Goal: Use online tool/utility: Utilize a website feature to perform a specific function

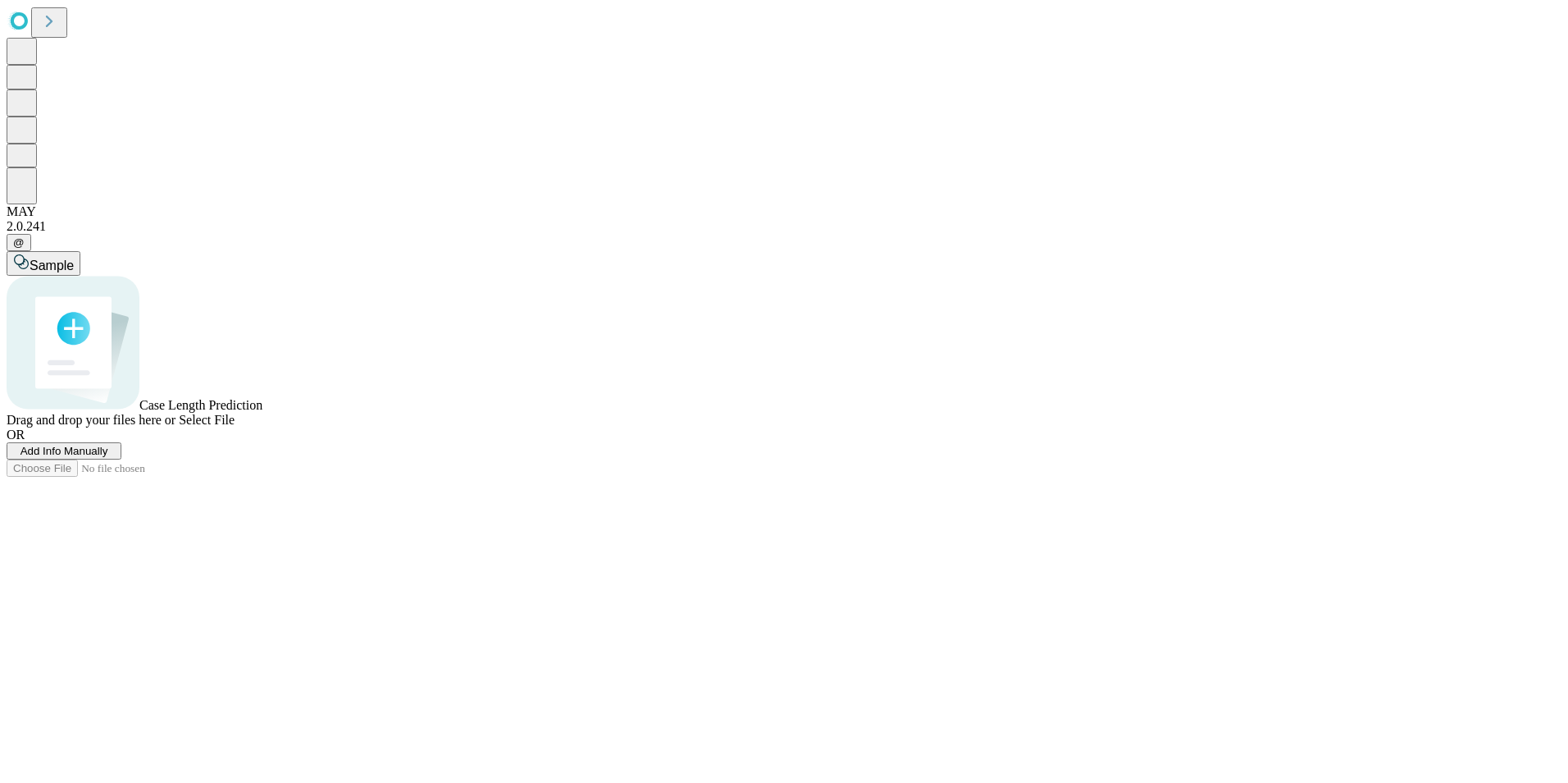
click at [109, 457] on span "Add Info Manually" at bounding box center [64, 451] width 88 height 13
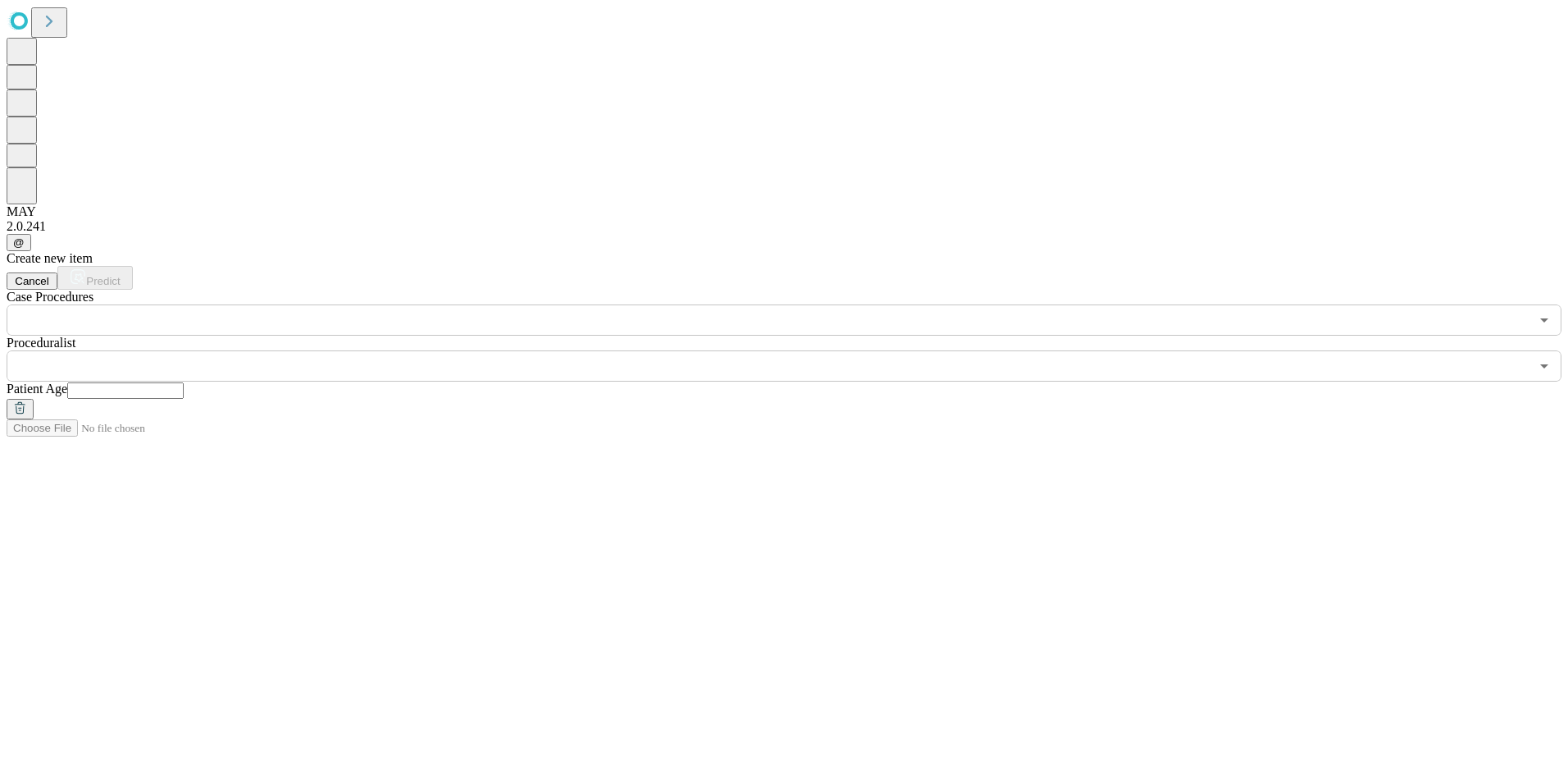
click at [242, 304] on input "text" at bounding box center [767, 320] width 1523 height 31
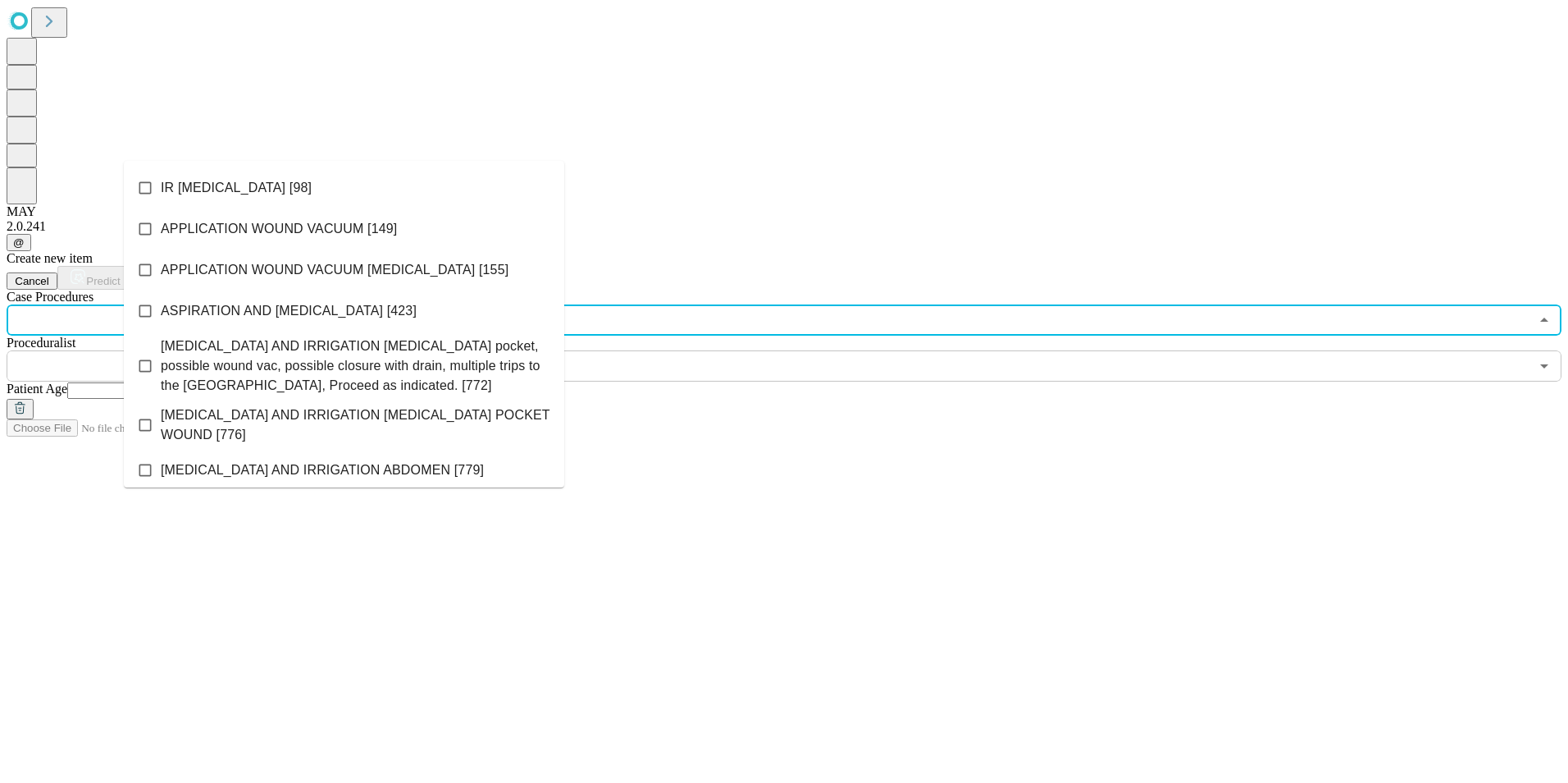
click at [267, 304] on input "text" at bounding box center [767, 320] width 1523 height 31
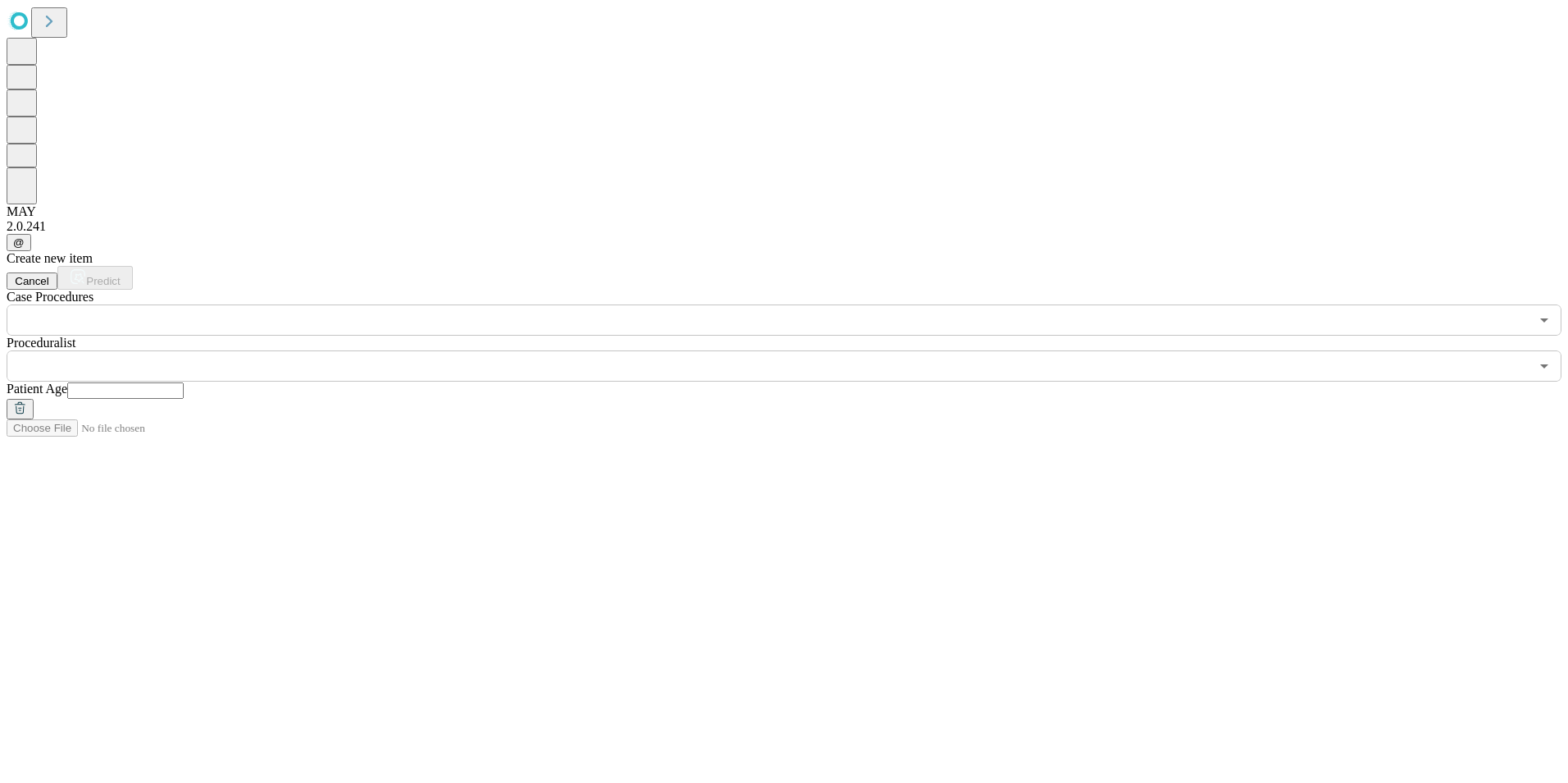
click at [366, 304] on input "text" at bounding box center [767, 320] width 1523 height 31
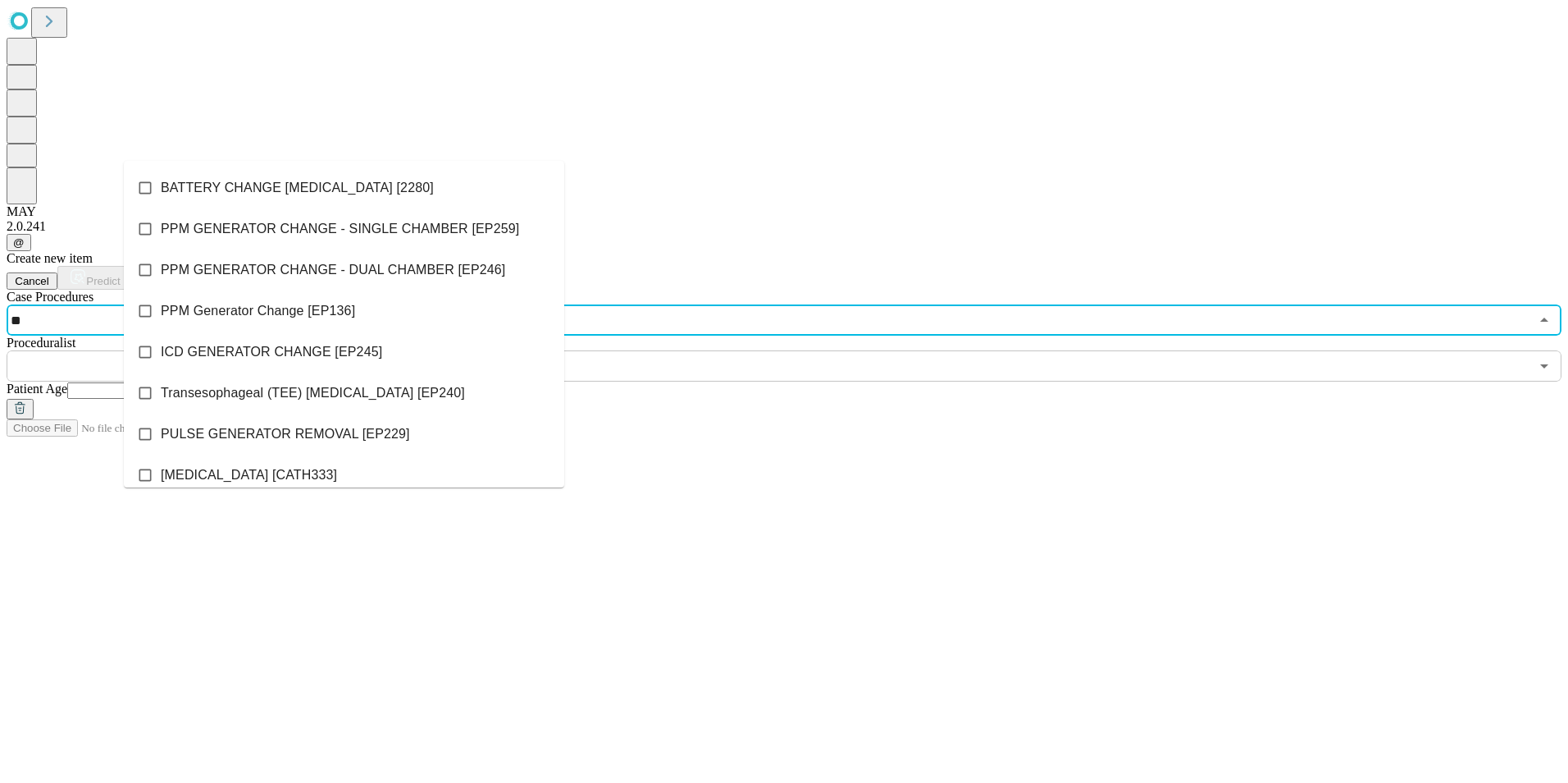
type input "*"
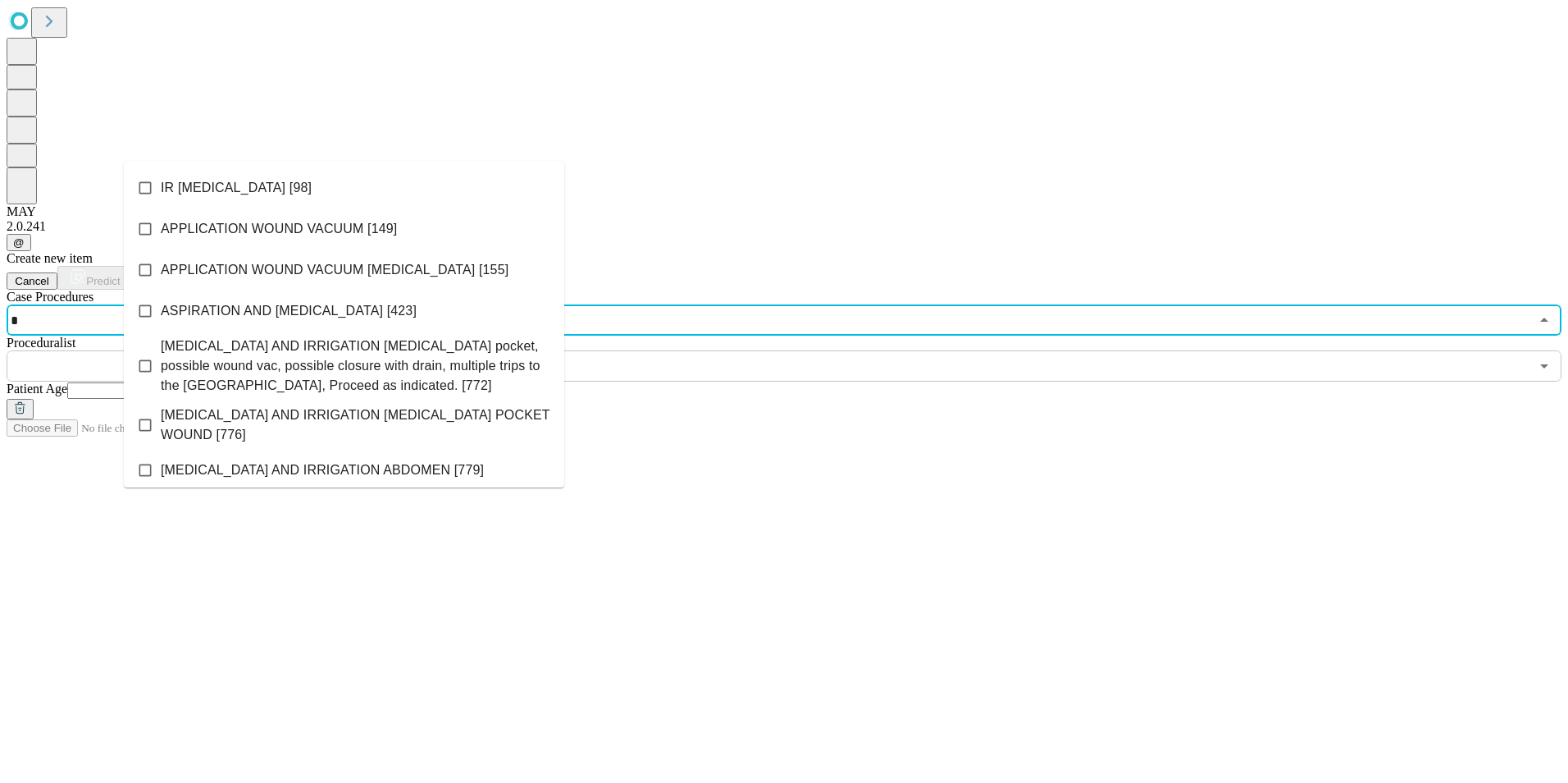
type input "**"
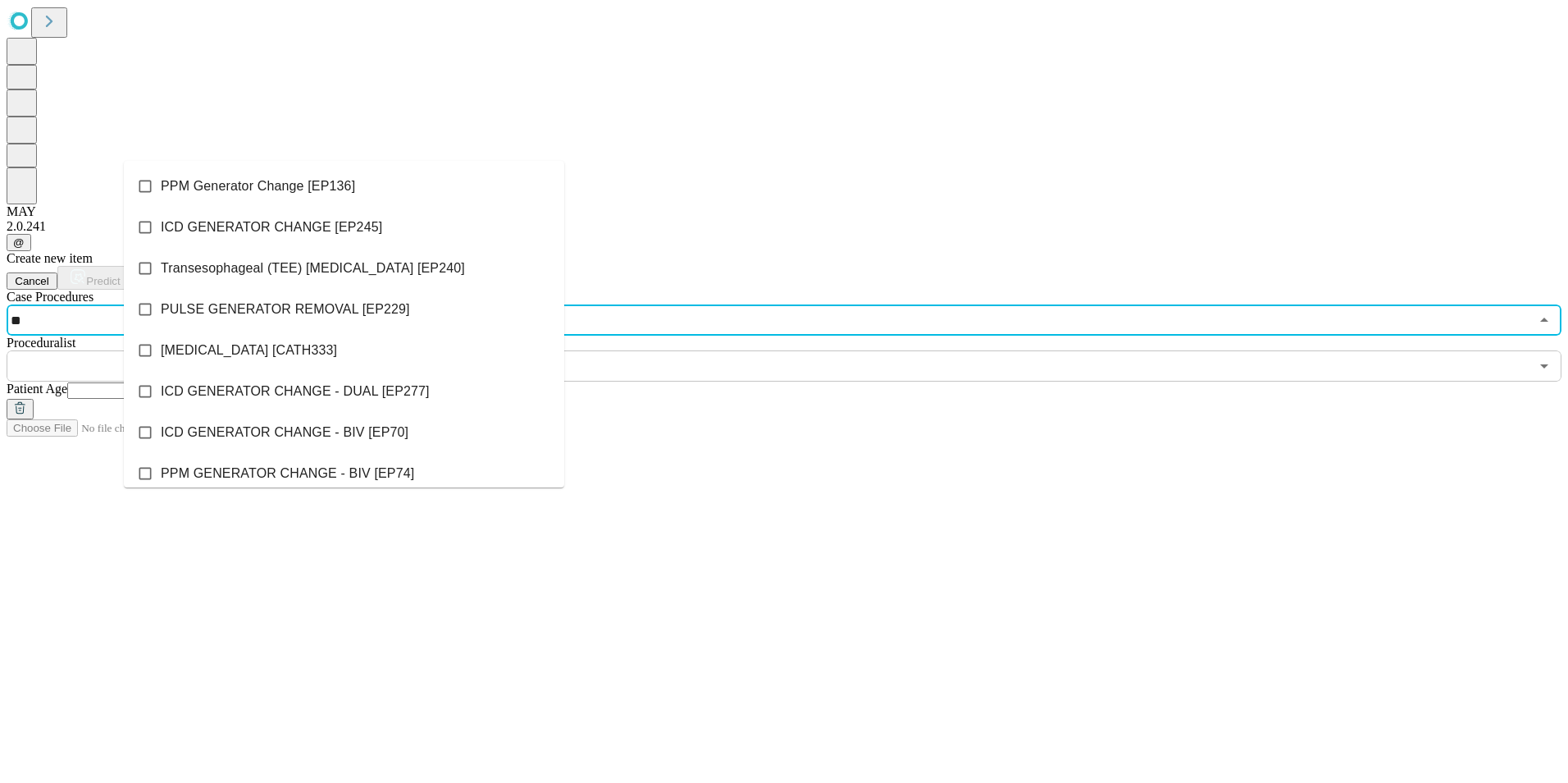
scroll to position [164, 0]
click at [276, 395] on span "ICD GENERATOR CHANGE - BIV [EP70]" at bounding box center [285, 393] width 248 height 20
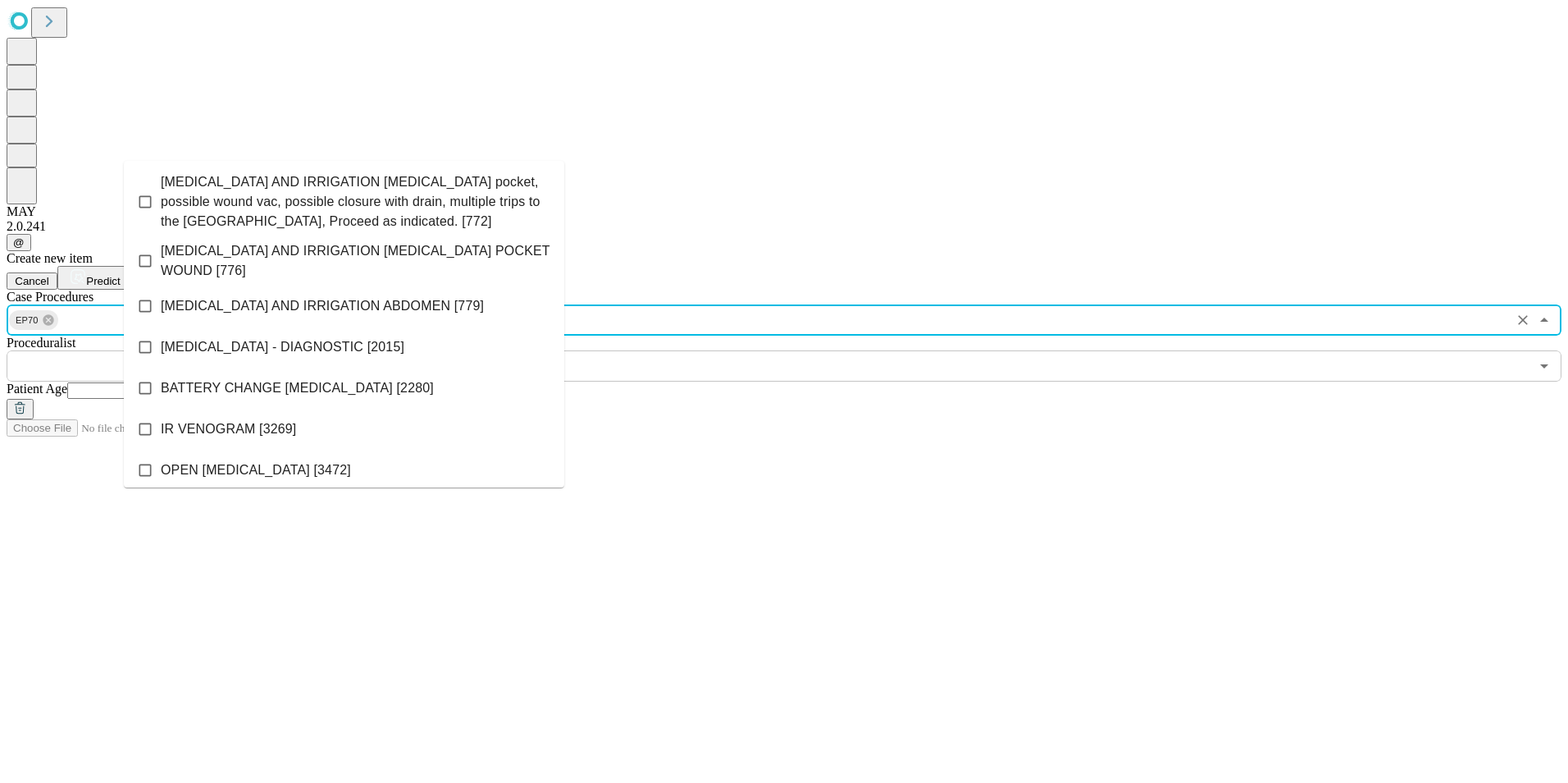
scroll to position [2114, 0]
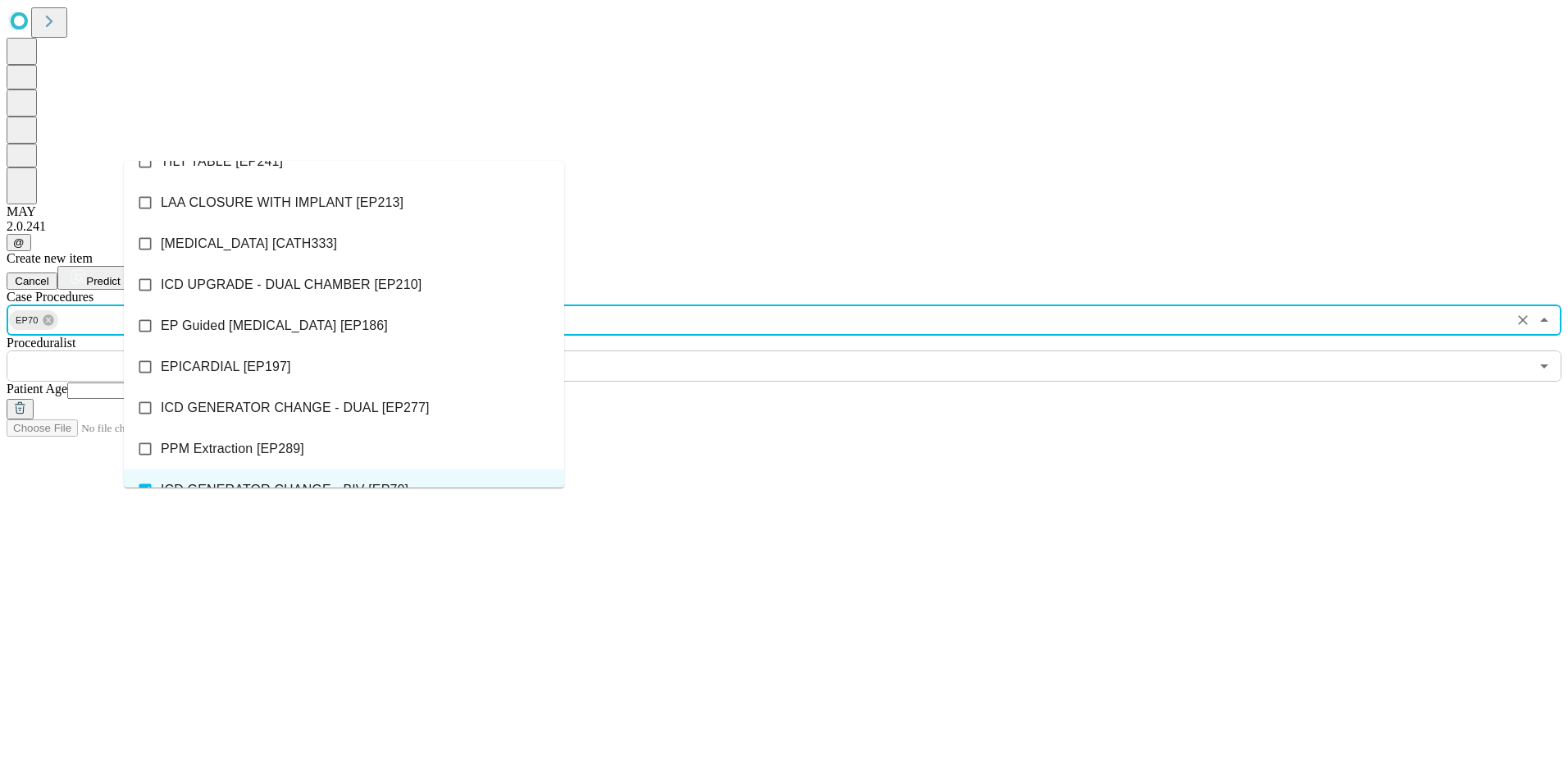
click at [646, 350] on input "text" at bounding box center [767, 366] width 1523 height 31
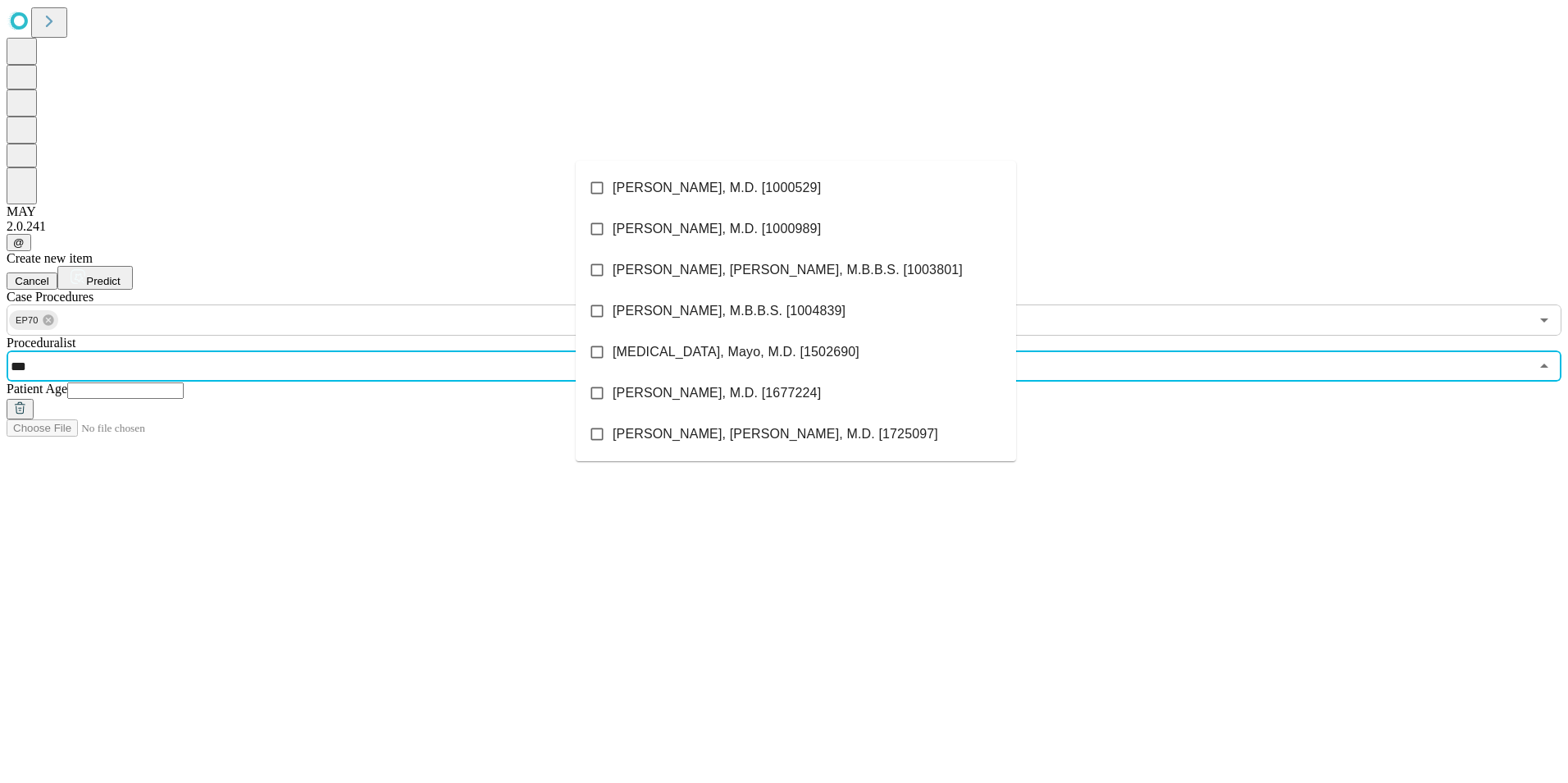
type input "****"
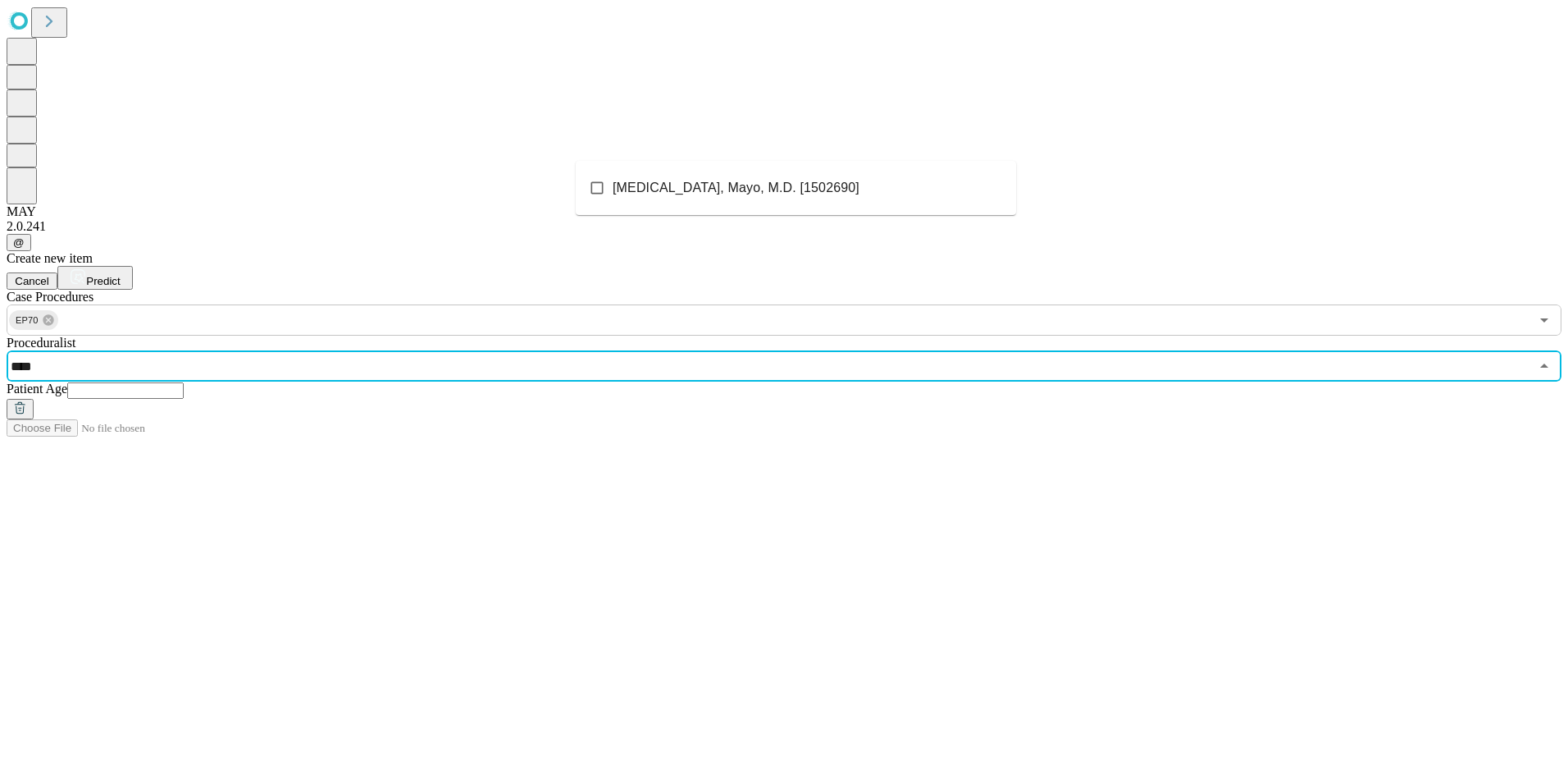
click at [788, 188] on li "Cardiologist, Mayo, M.D. [1502690]" at bounding box center [795, 187] width 441 height 41
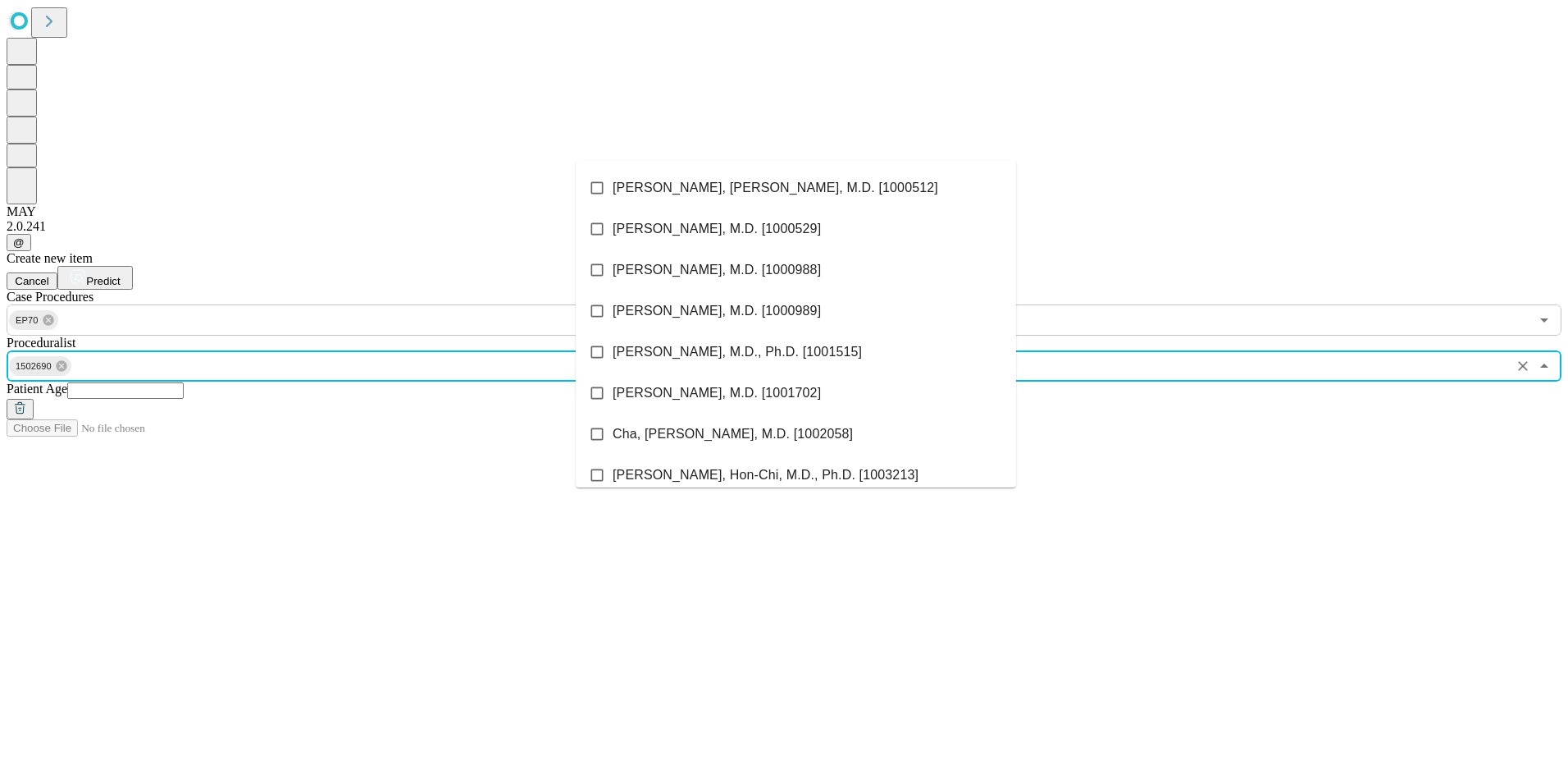
scroll to position [719, 0]
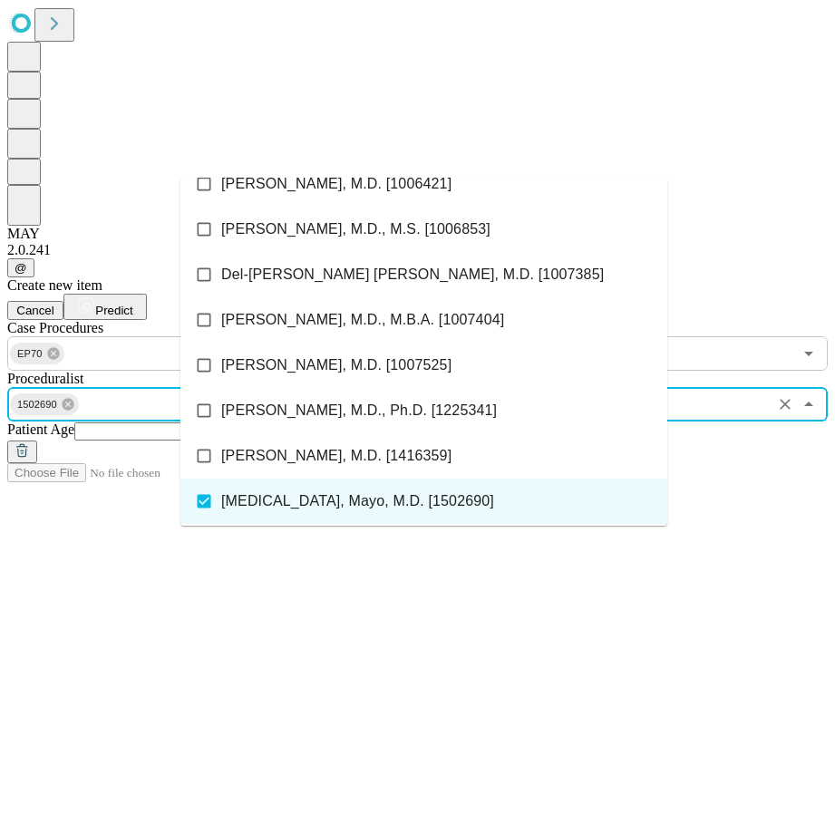
click at [203, 422] on input "text" at bounding box center [138, 431] width 129 height 18
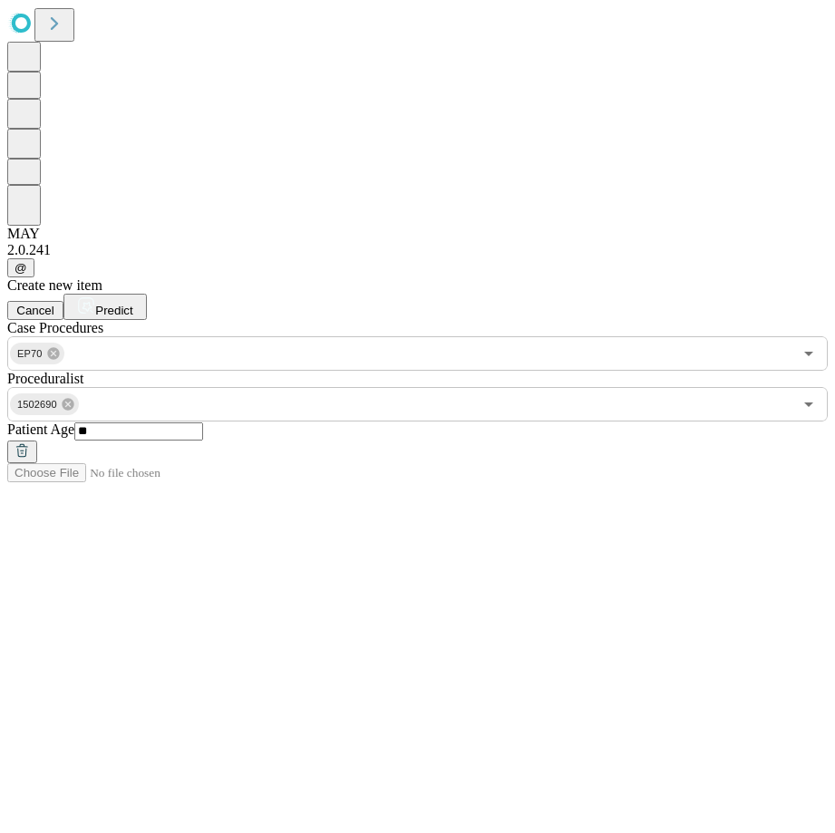
type input "**"
click at [132, 304] on span "Predict" at bounding box center [113, 311] width 37 height 14
